Goal: Navigation & Orientation: Find specific page/section

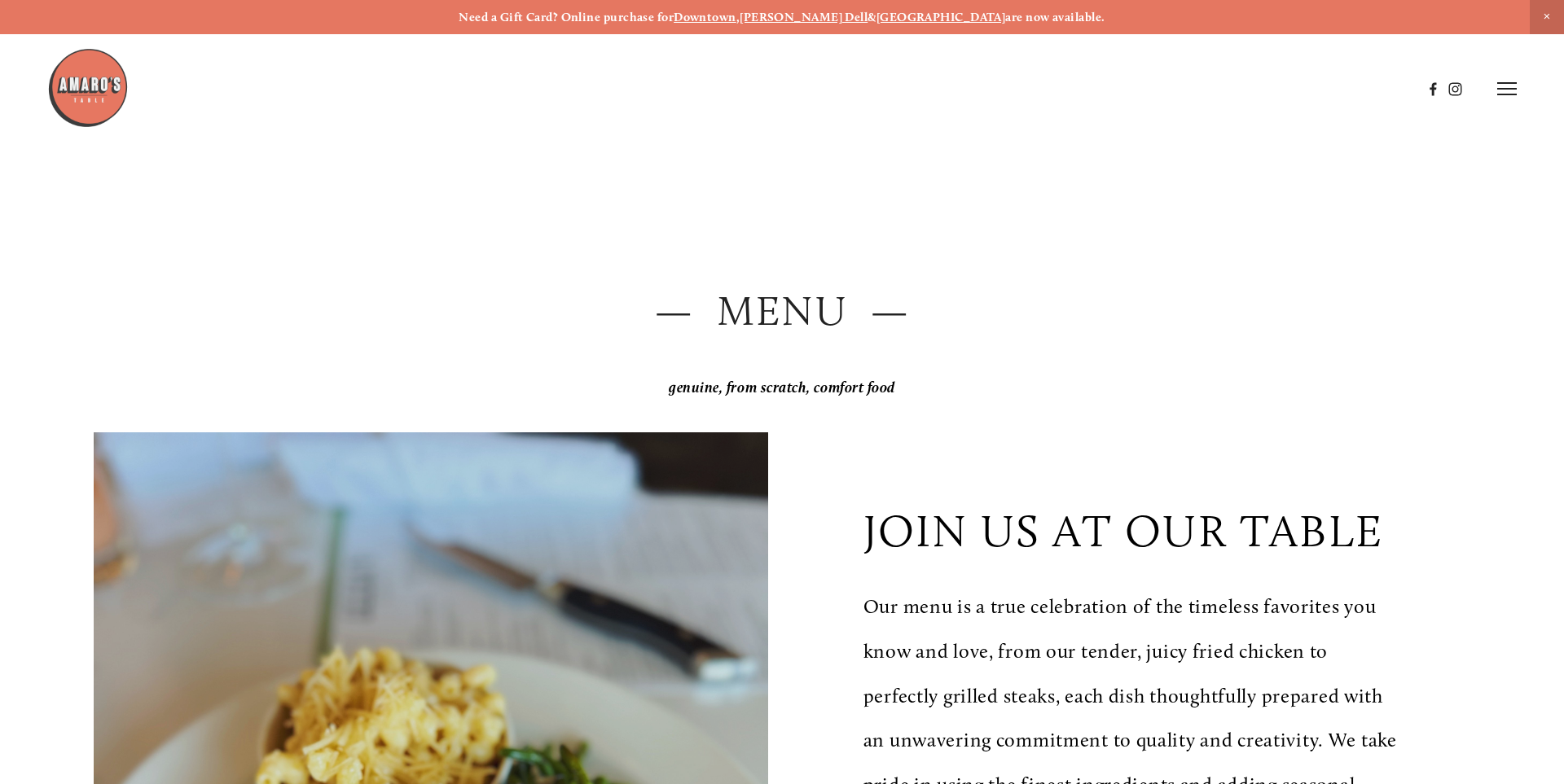
click at [754, 304] on h2 "— Menu —" at bounding box center [782, 311] width 1377 height 58
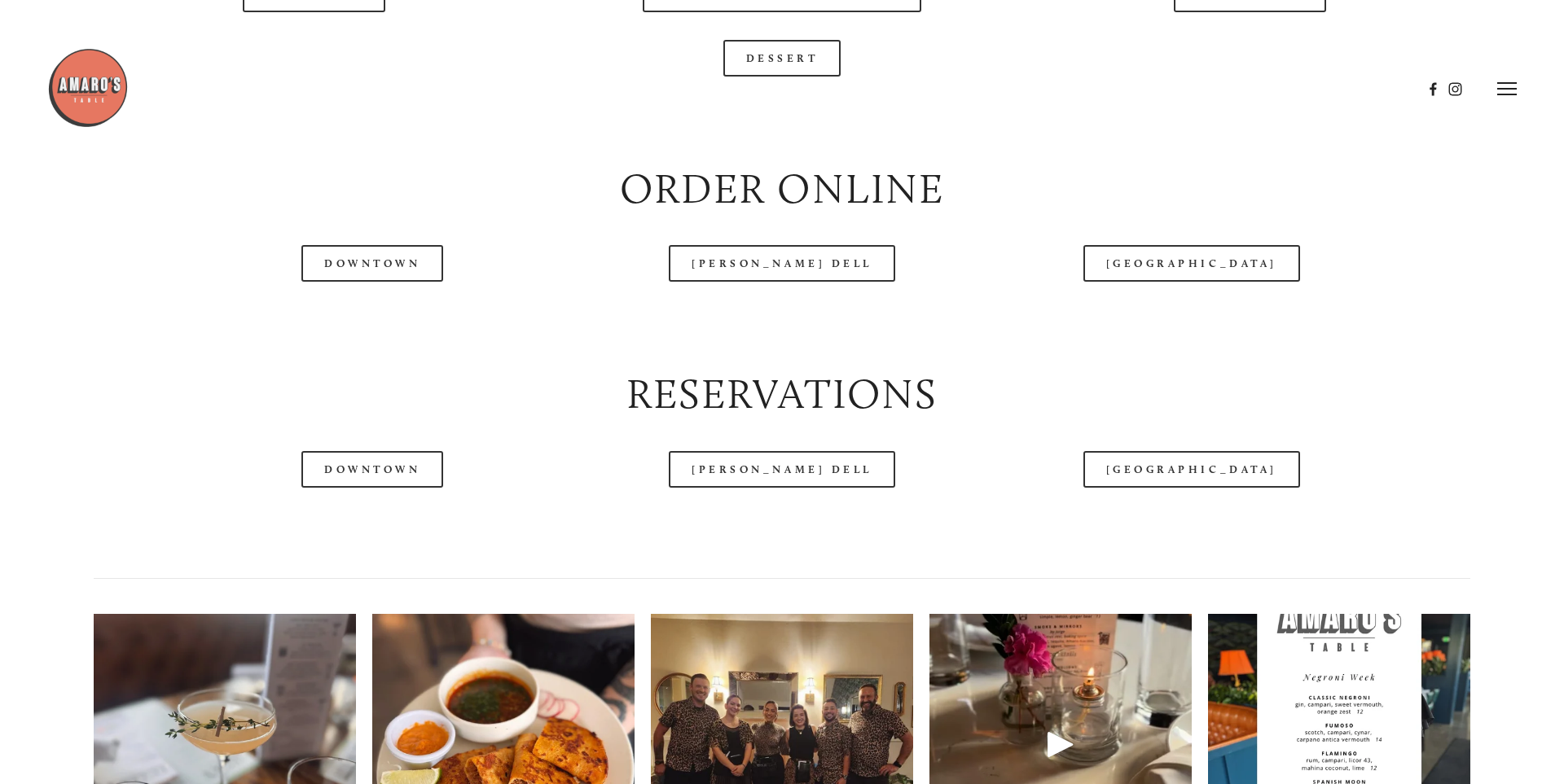
scroll to position [1968, 0]
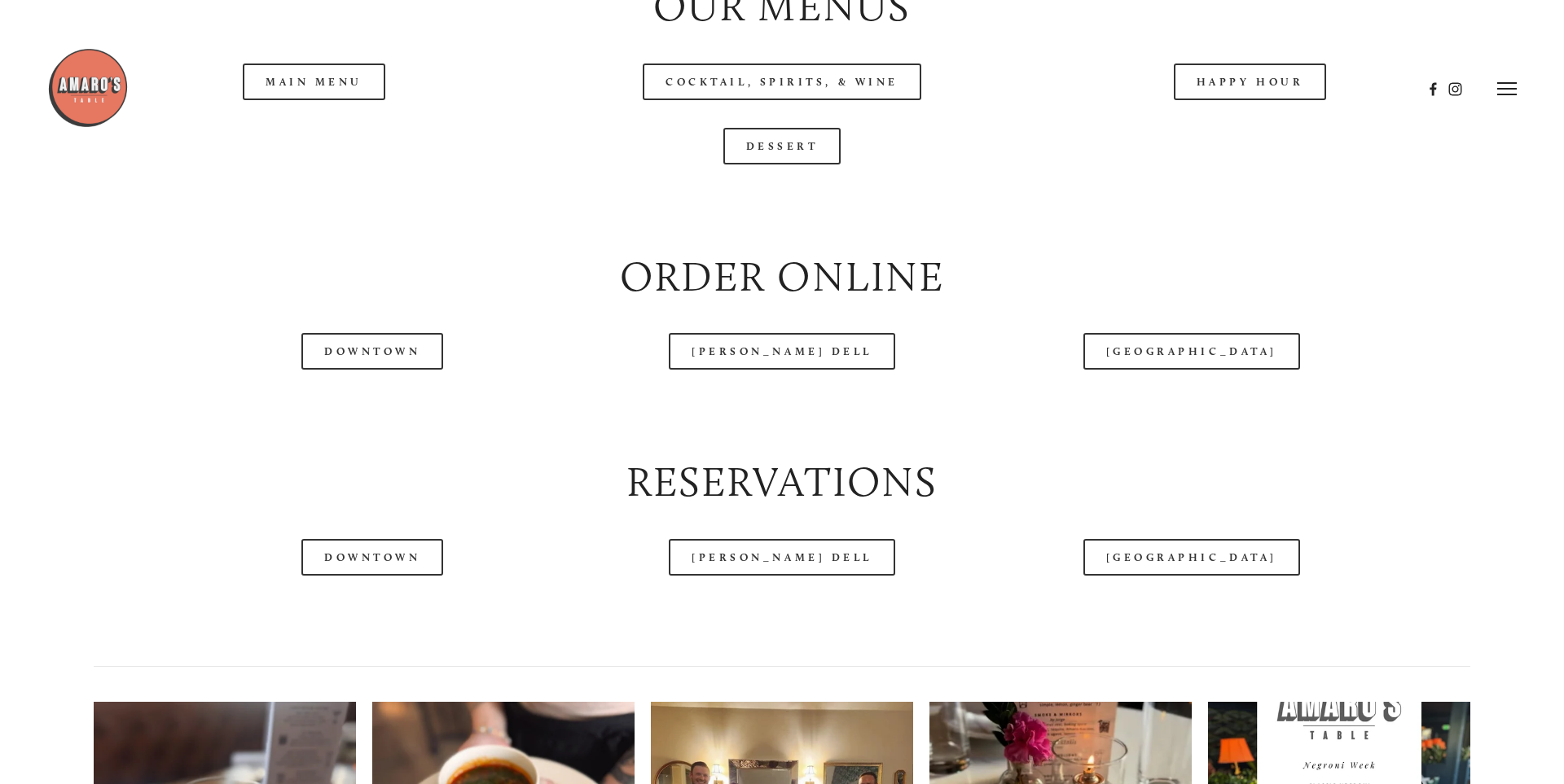
click at [287, 125] on div at bounding box center [734, 89] width 1375 height 84
click at [300, 127] on div at bounding box center [734, 89] width 1375 height 84
click at [337, 127] on div at bounding box center [734, 89] width 1375 height 84
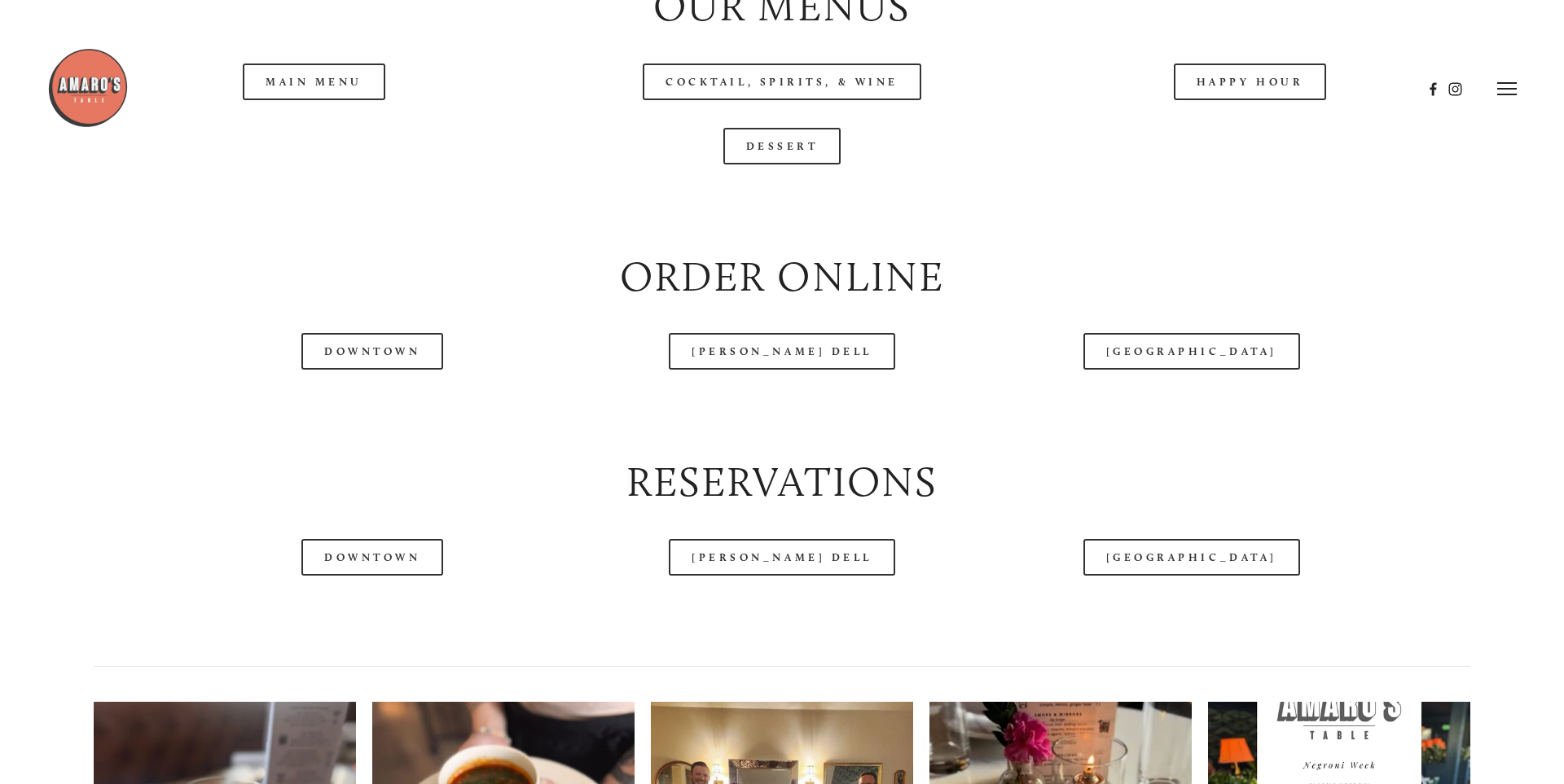
click at [337, 127] on div at bounding box center [734, 89] width 1375 height 84
click at [1497, 85] on icon at bounding box center [1507, 89] width 19 height 14
click at [1154, 82] on span "Menu" at bounding box center [1163, 89] width 34 height 15
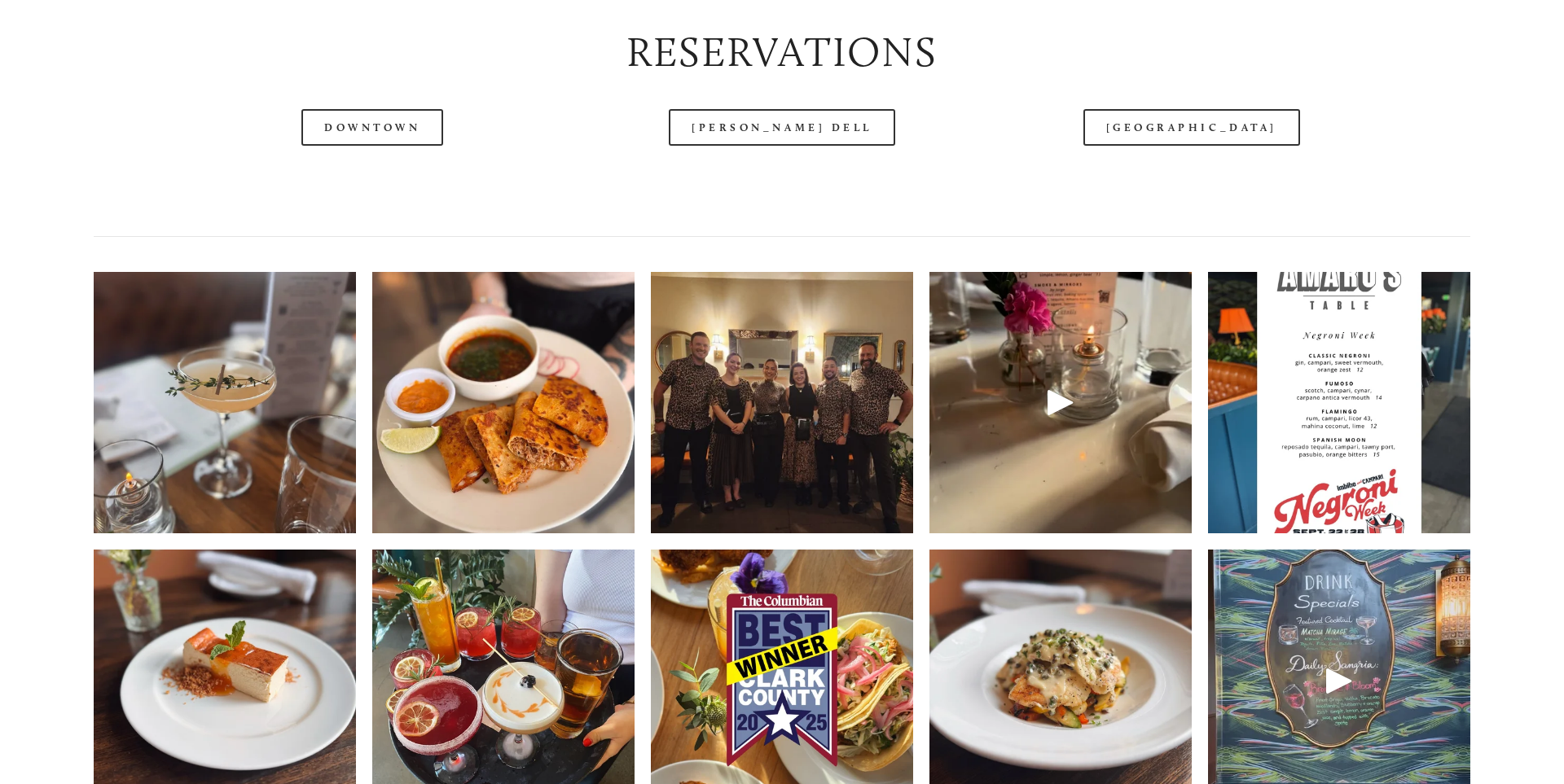
scroll to position [2400, 0]
